Goal: Task Accomplishment & Management: Use online tool/utility

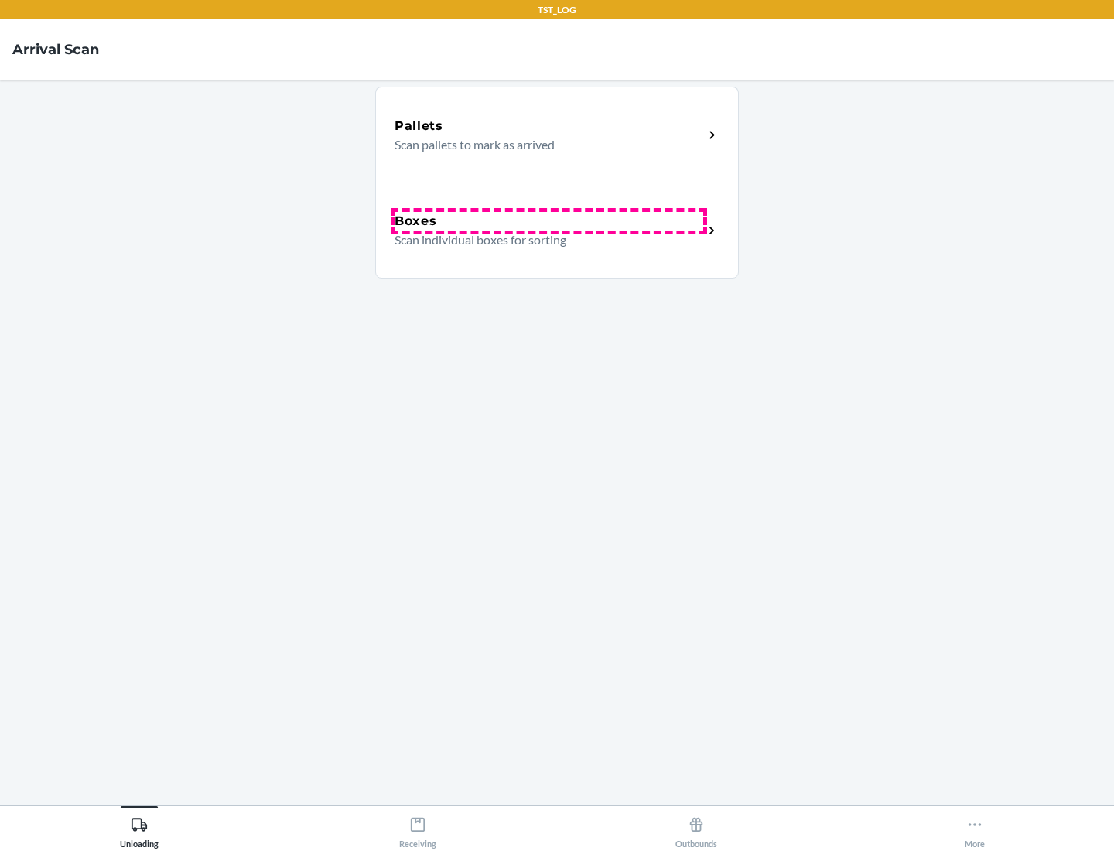
click at [549, 221] on div "Boxes" at bounding box center [549, 221] width 309 height 19
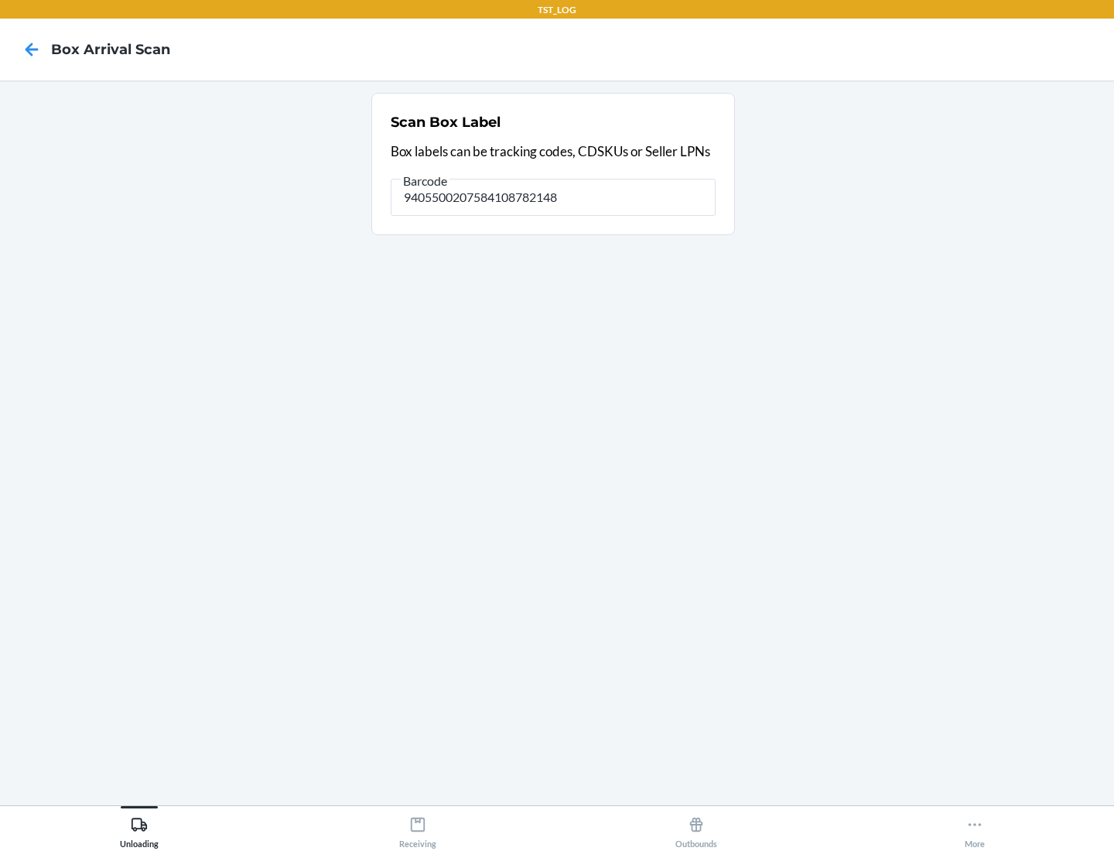
type input "9405500207584108782148"
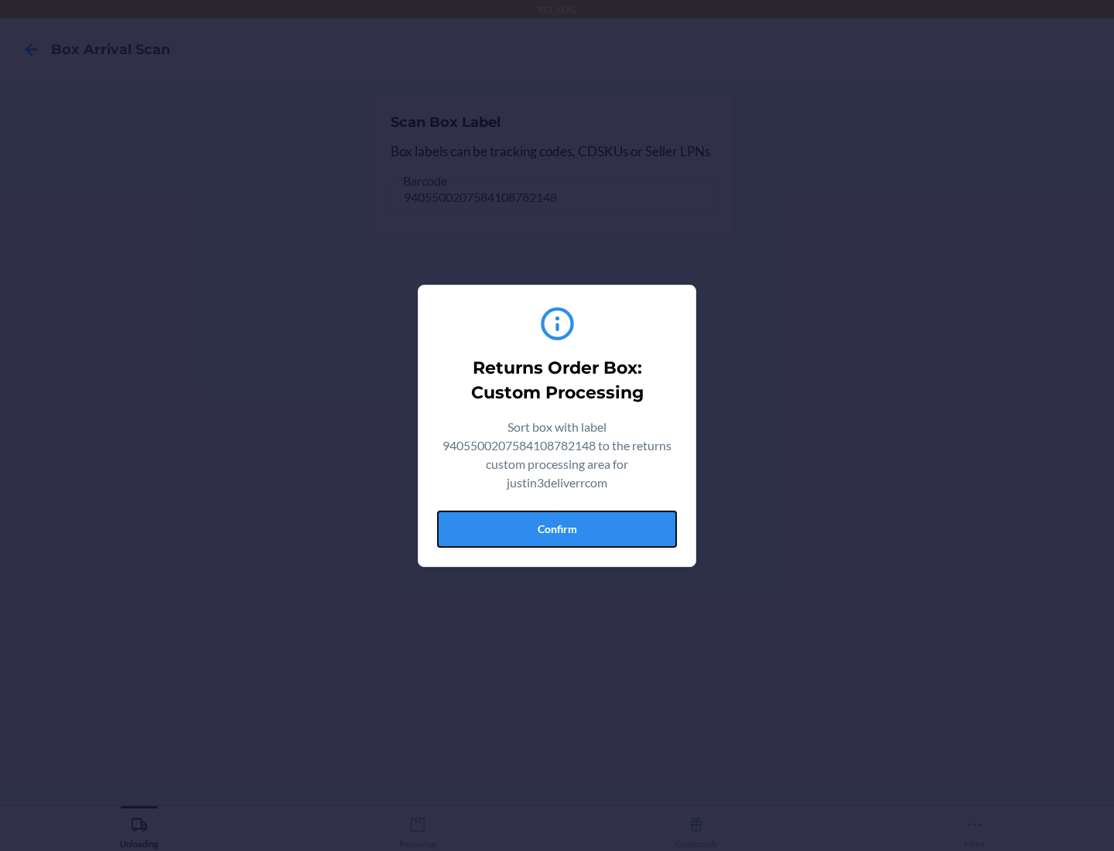
click at [557, 529] on button "Confirm" at bounding box center [557, 529] width 240 height 37
